Goal: Task Accomplishment & Management: Use online tool/utility

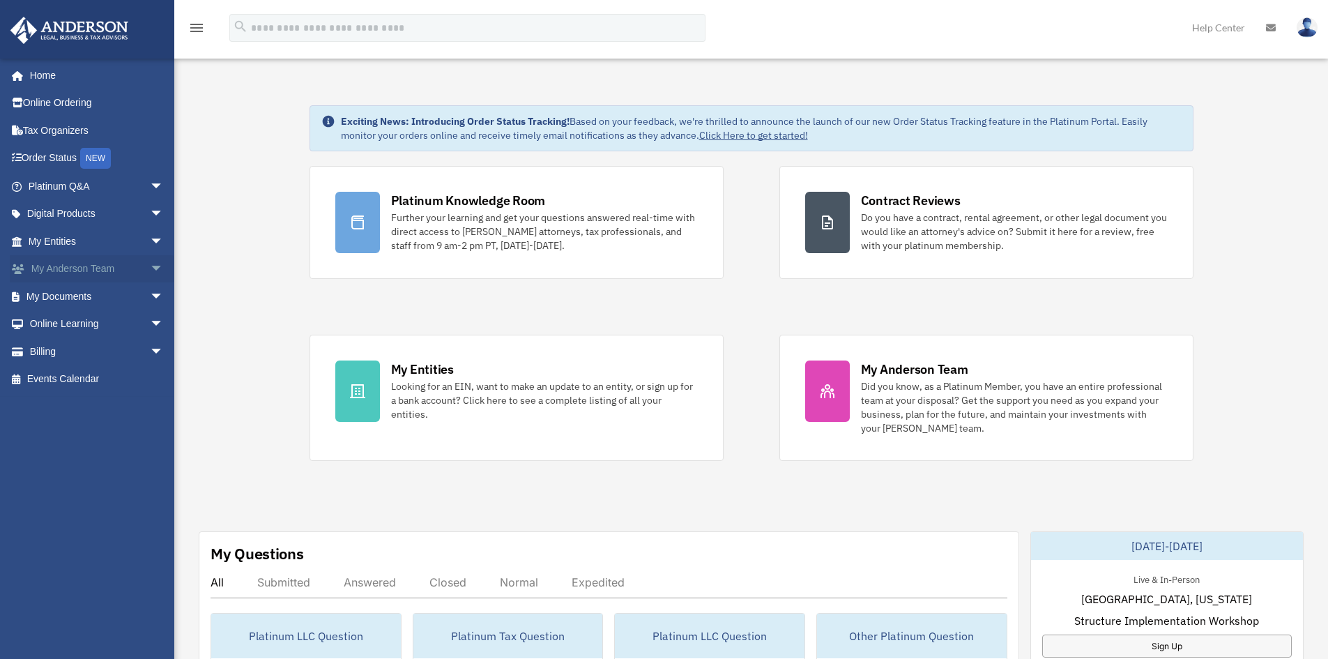
click at [117, 267] on link "My [PERSON_NAME] Team arrow_drop_down" at bounding box center [97, 269] width 175 height 28
click at [150, 296] on span "arrow_drop_down" at bounding box center [164, 296] width 28 height 29
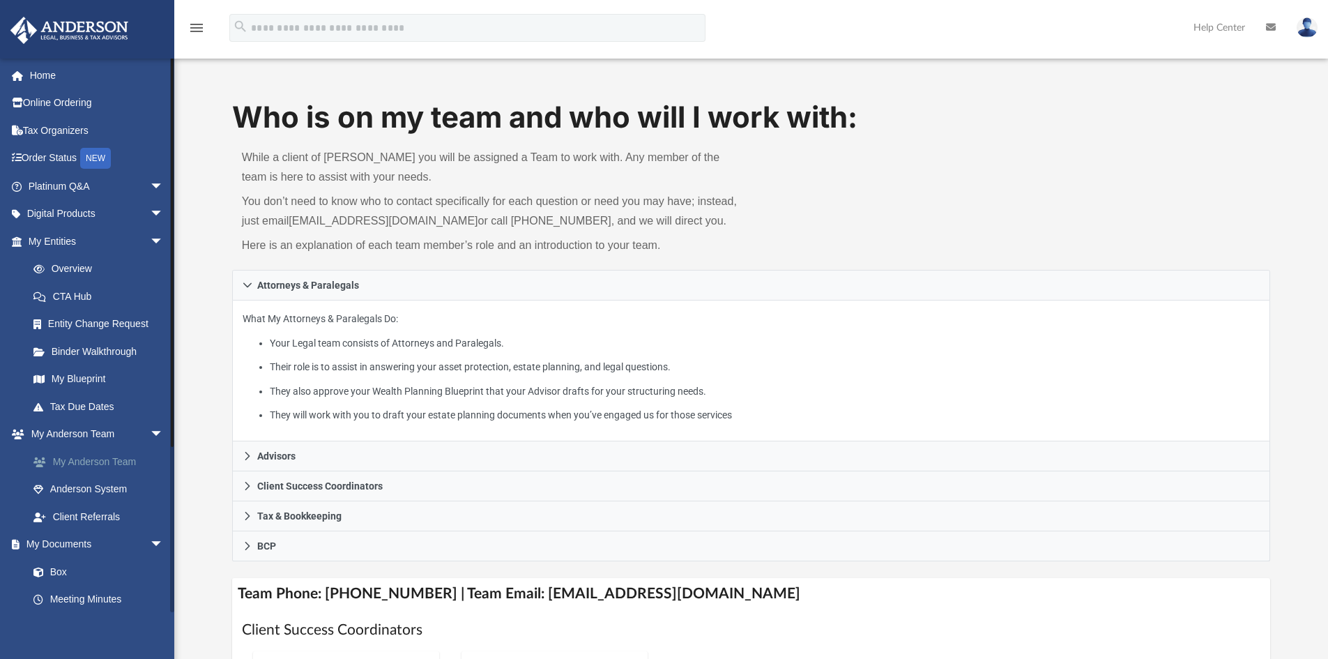
scroll to position [139, 0]
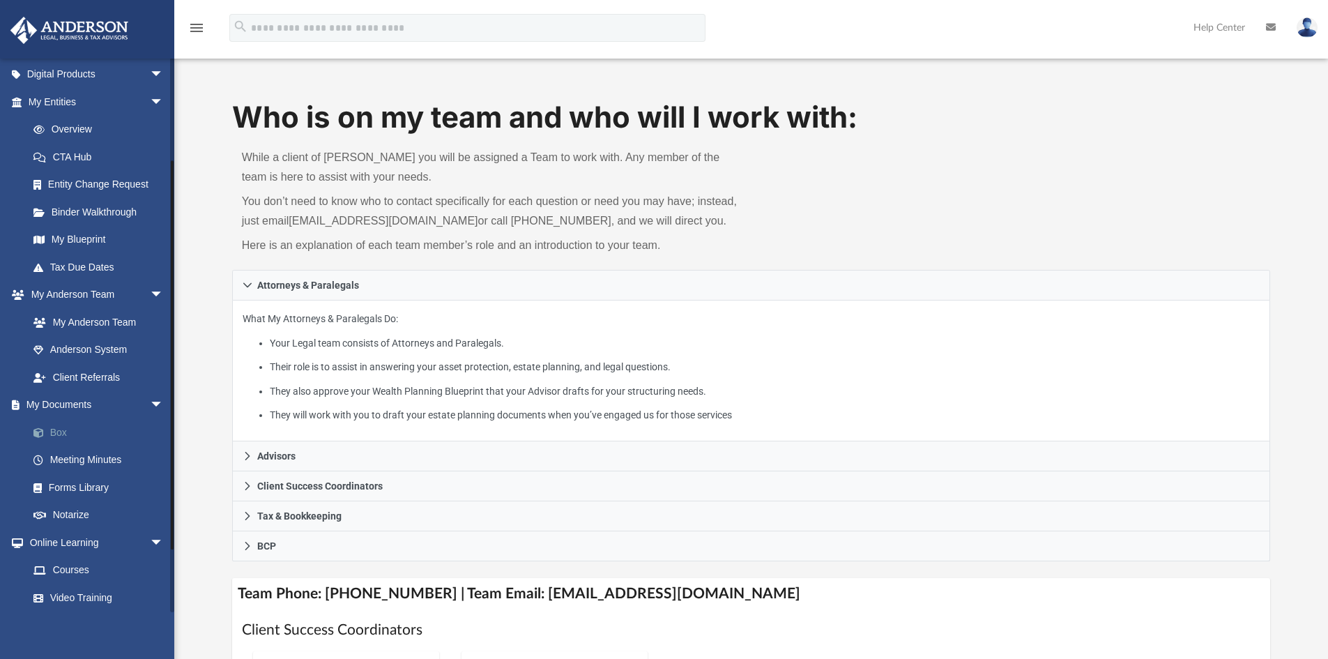
click at [102, 428] on link "Box" at bounding box center [102, 432] width 165 height 28
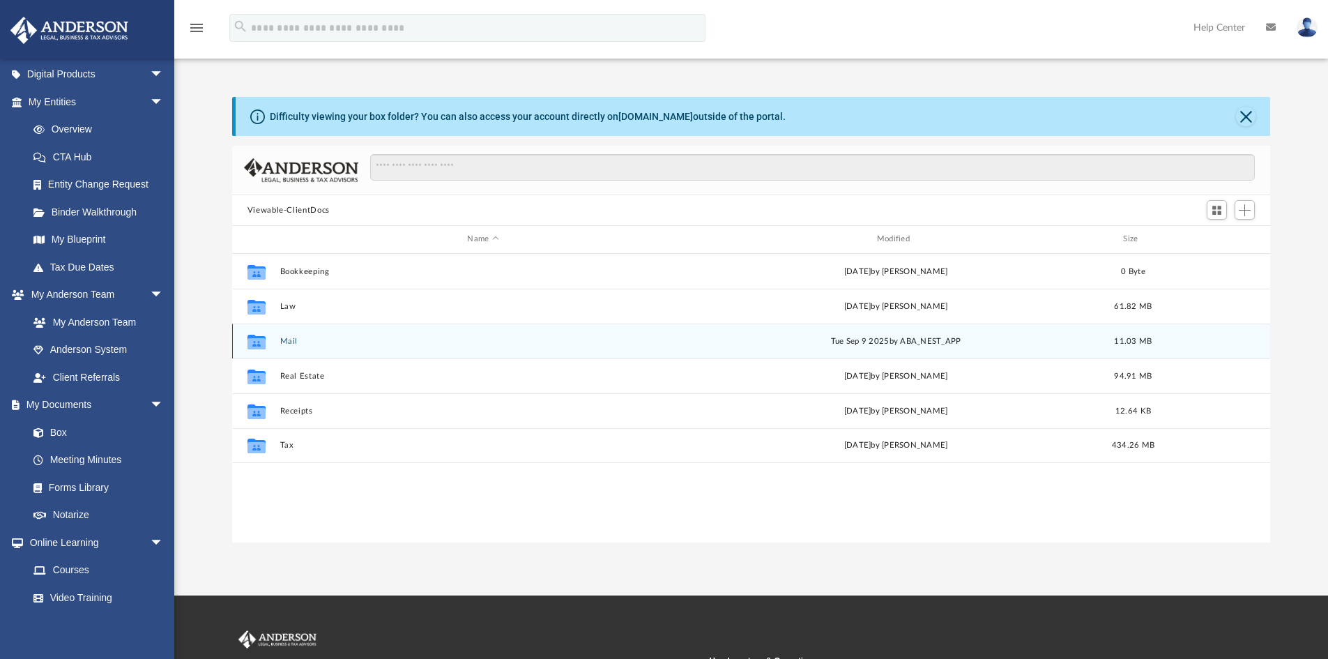
scroll to position [307, 1028]
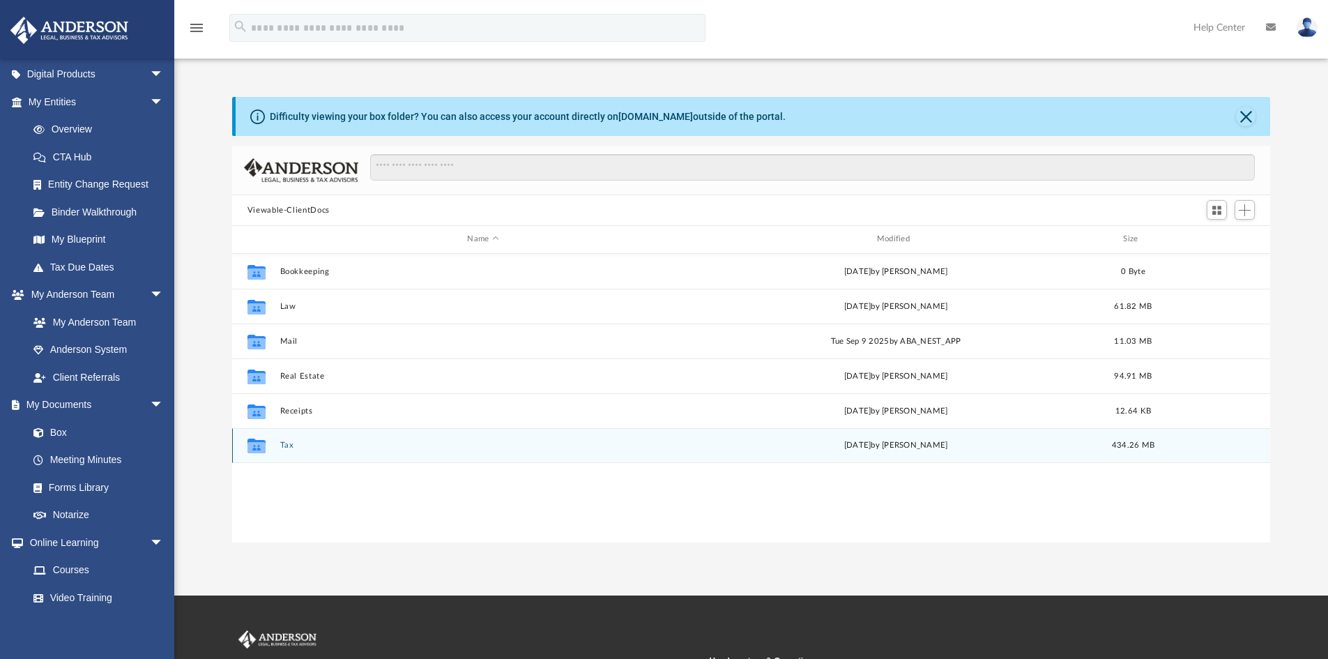
click at [286, 446] on button "Tax" at bounding box center [483, 445] width 406 height 9
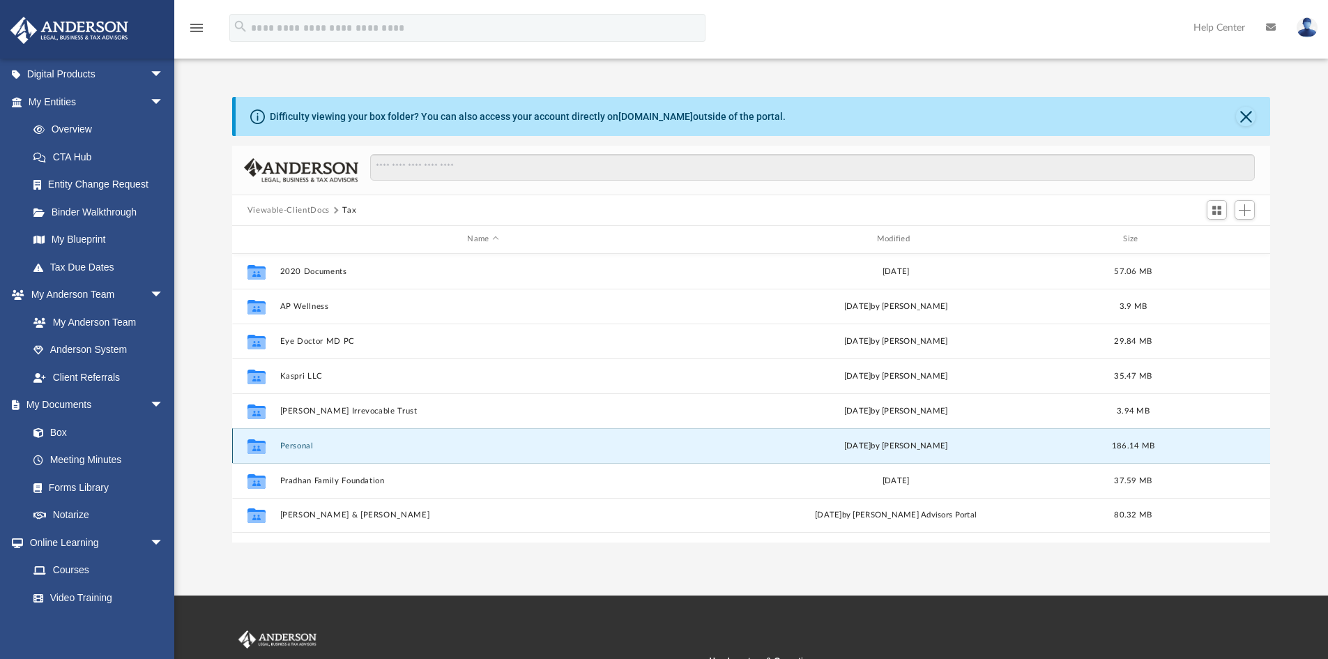
click at [297, 448] on button "Personal" at bounding box center [483, 445] width 406 height 9
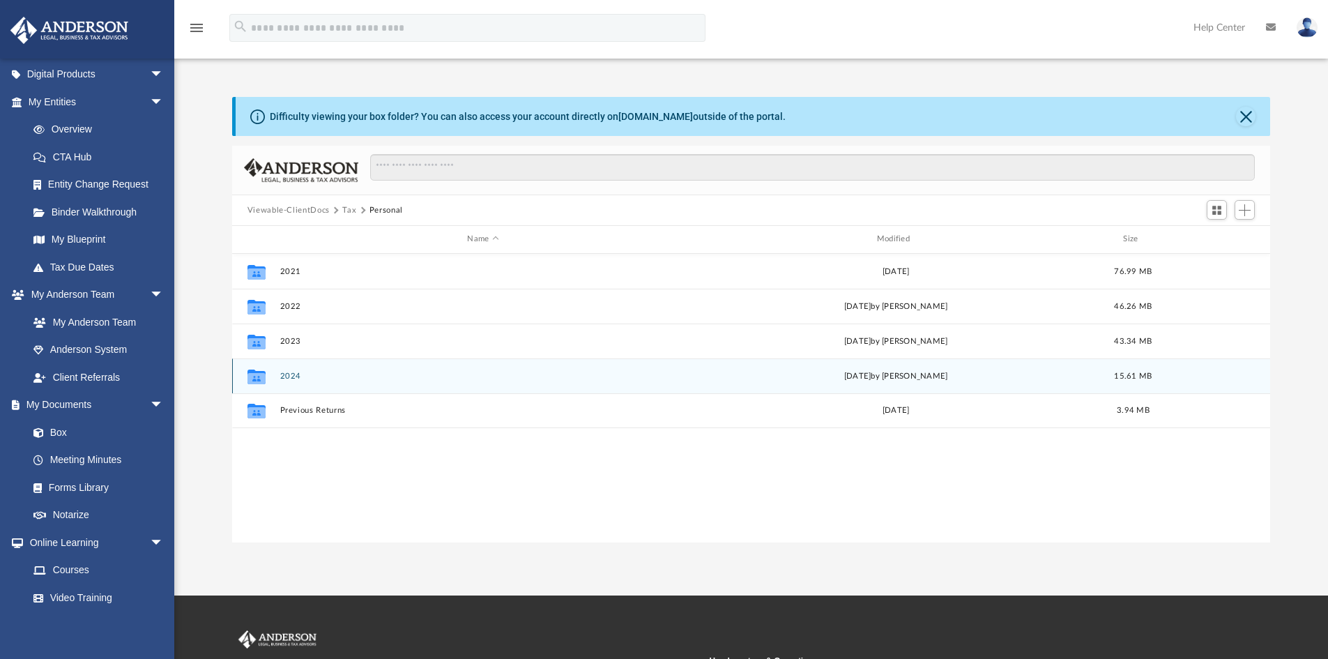
click at [275, 373] on div "Collaborated Folder 2024 Wed Sep 3 2025 by Shilpi Pradhan 15.61 MB" at bounding box center [751, 375] width 1039 height 35
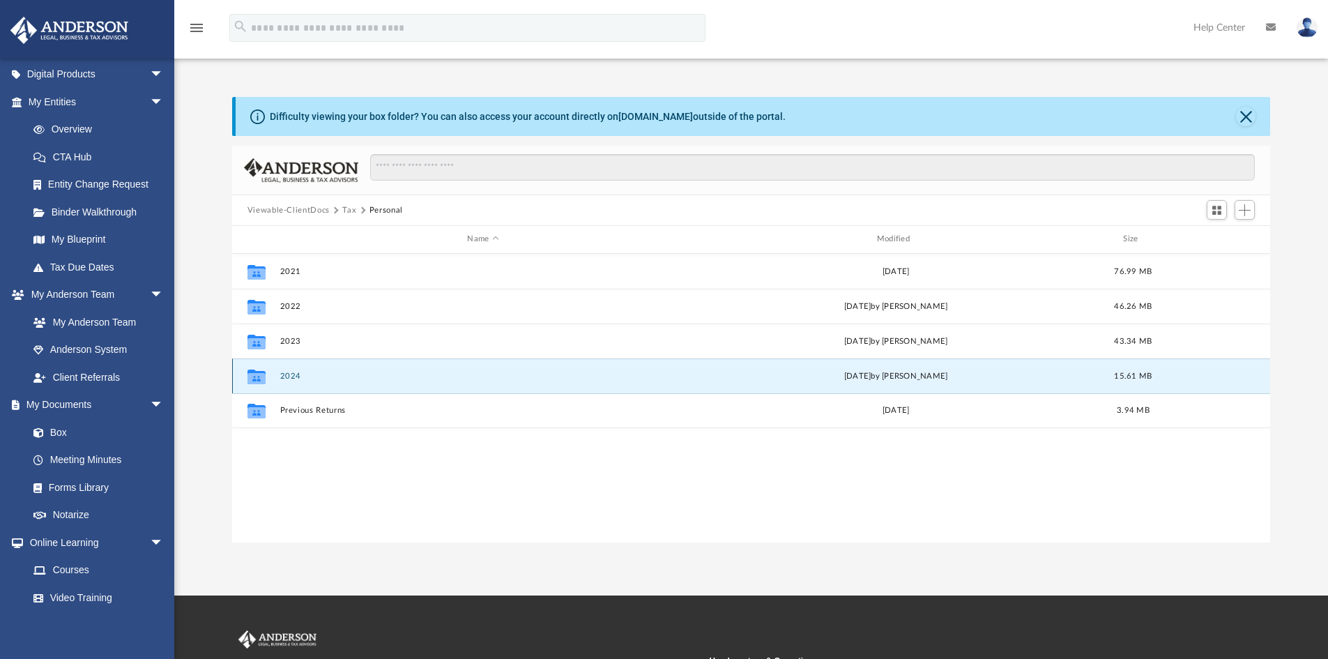
click at [289, 378] on button "2024" at bounding box center [483, 376] width 406 height 9
click at [291, 374] on button "2024" at bounding box center [483, 376] width 406 height 9
click at [255, 375] on icon "grid" at bounding box center [256, 377] width 18 height 11
click at [256, 375] on icon "grid" at bounding box center [256, 377] width 18 height 11
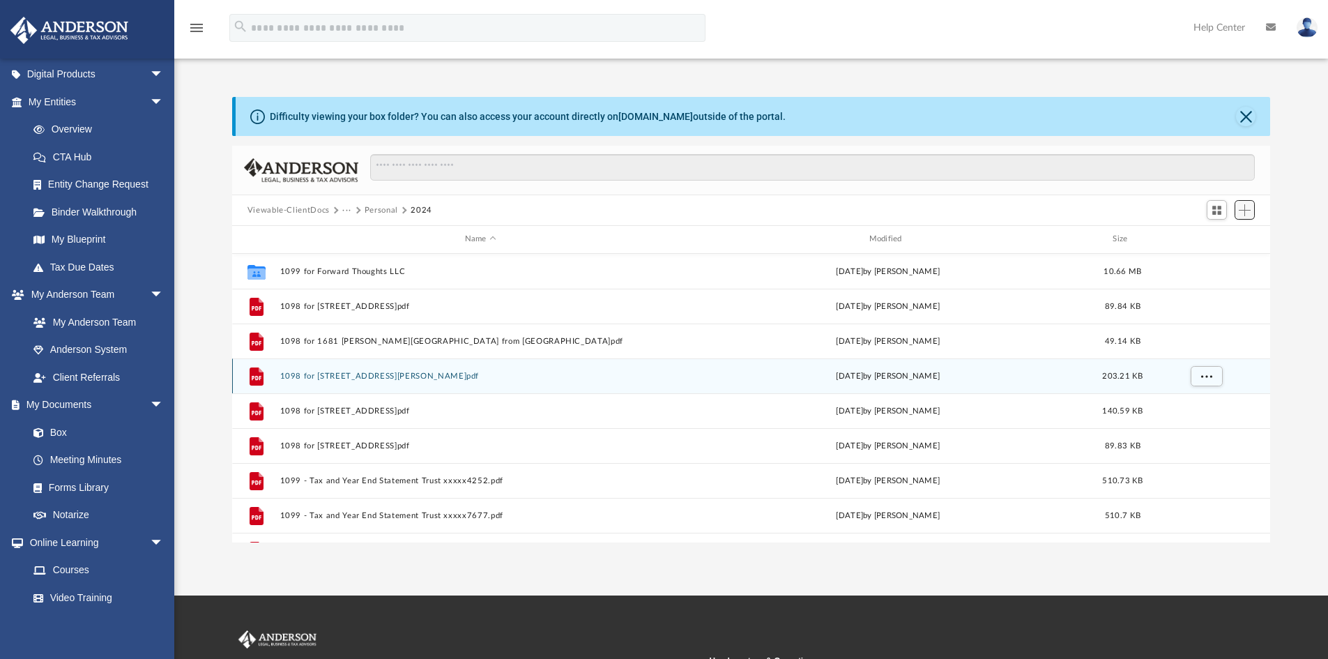
click at [1247, 214] on span "Add" at bounding box center [1245, 210] width 12 height 12
click at [1218, 236] on li "Upload" at bounding box center [1225, 238] width 45 height 15
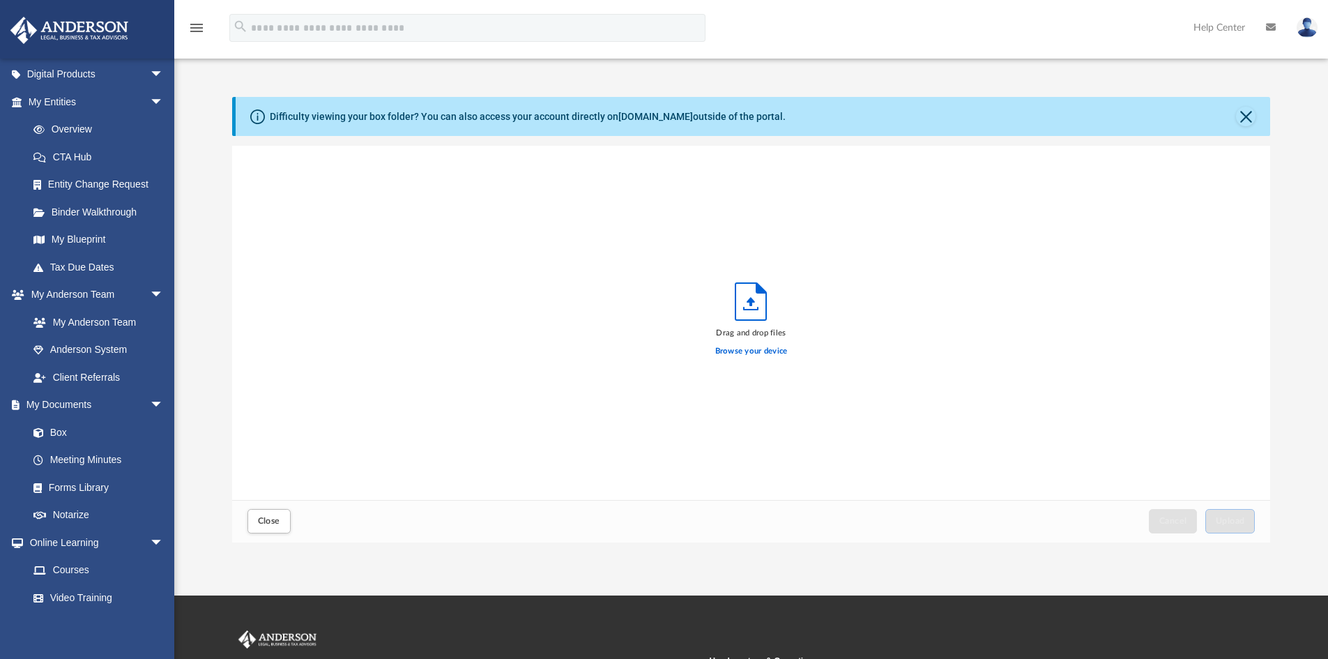
scroll to position [343, 1028]
click at [740, 343] on div "Browse your device" at bounding box center [751, 351] width 73 height 24
click at [740, 353] on label "Browse your device" at bounding box center [751, 351] width 73 height 13
click at [0, 0] on input "Browse your device" at bounding box center [0, 0] width 0 height 0
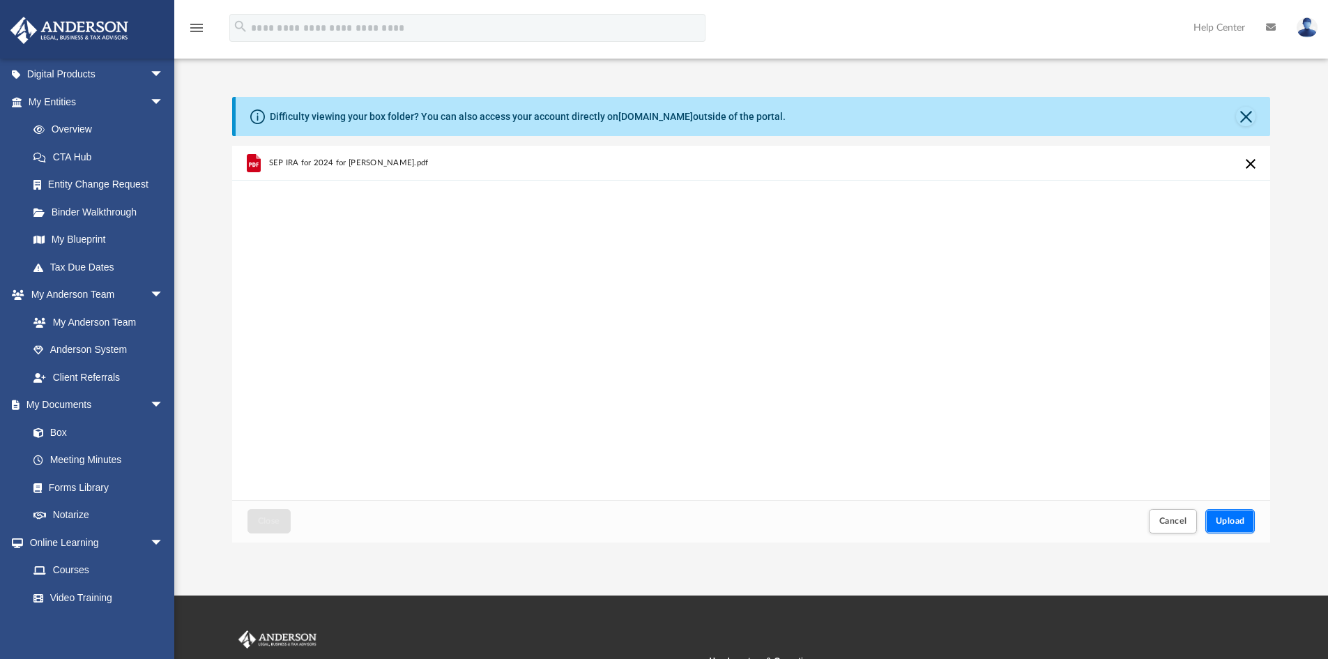
click at [1236, 526] on button "Upload" at bounding box center [1230, 521] width 50 height 24
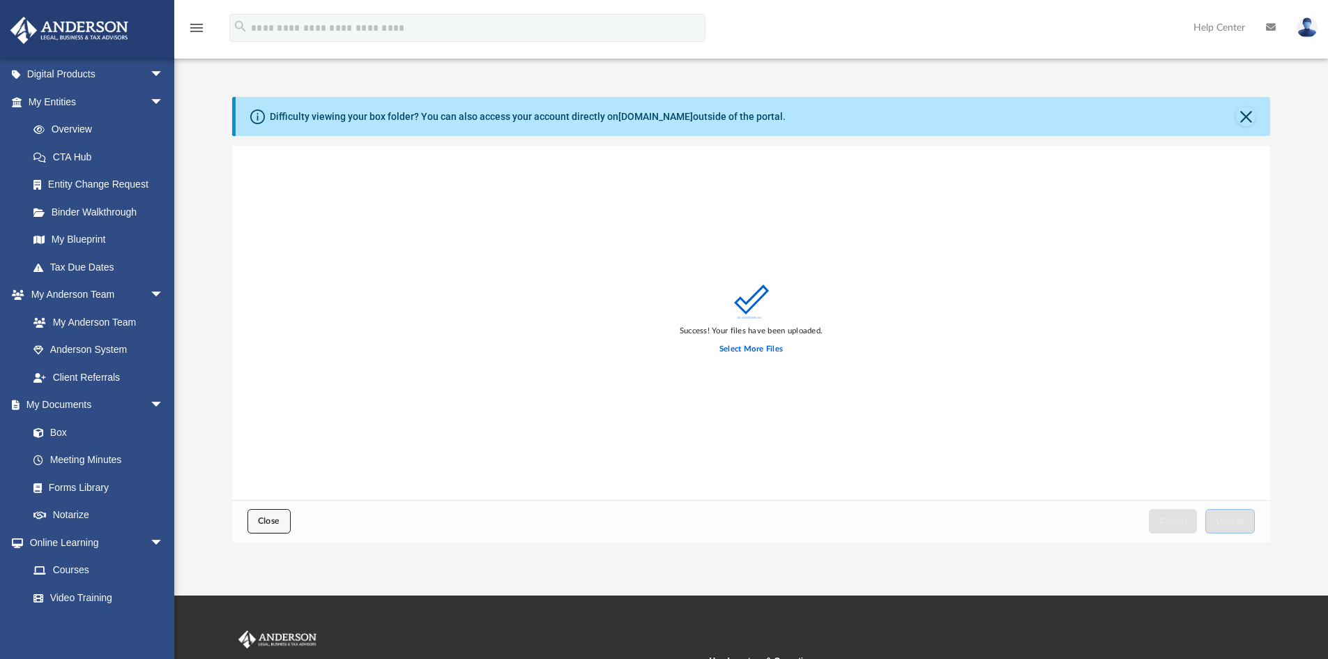
click at [275, 516] on button "Close" at bounding box center [268, 521] width 43 height 24
click at [269, 523] on span "Close" at bounding box center [269, 521] width 22 height 8
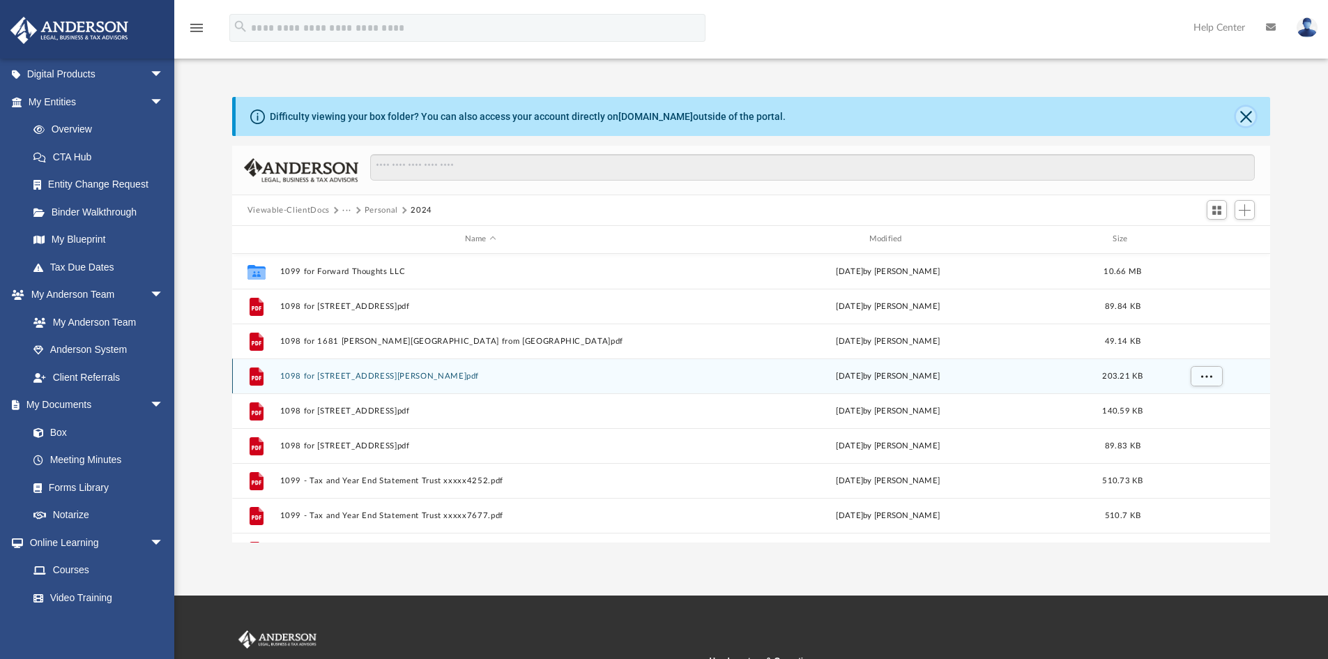
click at [1244, 116] on button "Close" at bounding box center [1246, 117] width 20 height 20
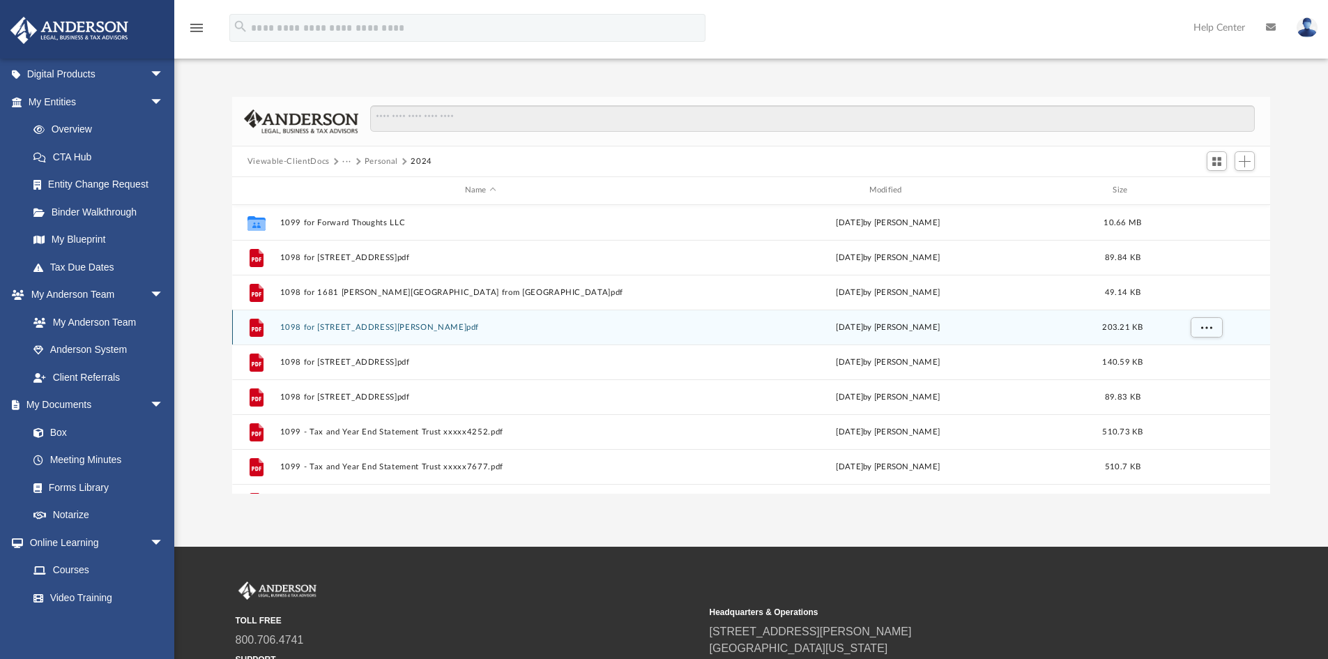
click at [1312, 29] on img at bounding box center [1307, 27] width 21 height 20
click at [1064, 128] on link "Logout" at bounding box center [1097, 121] width 139 height 29
